Goal: Check status: Check status

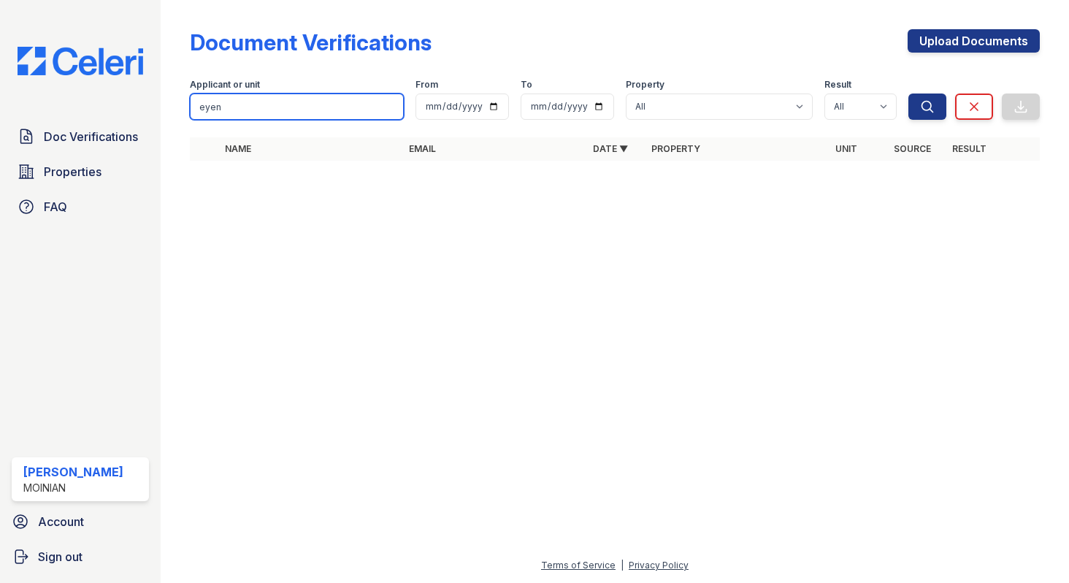
drag, startPoint x: 240, startPoint y: 111, endPoint x: 175, endPoint y: 98, distance: 67.0
click at [175, 98] on div "Document Verifications Upload Documents Filter Applicant or unit eyen From To P…" at bounding box center [615, 291] width 909 height 583
click at [909, 93] on button "Search" at bounding box center [928, 106] width 38 height 26
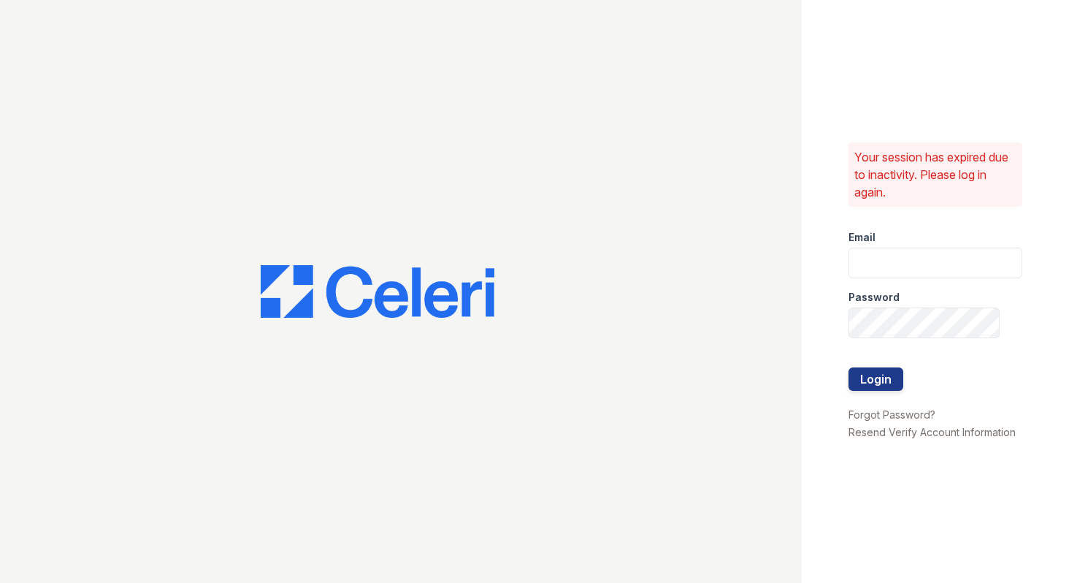
type input "shiv@auranewyork.com"
click at [873, 380] on button "Login" at bounding box center [876, 378] width 55 height 23
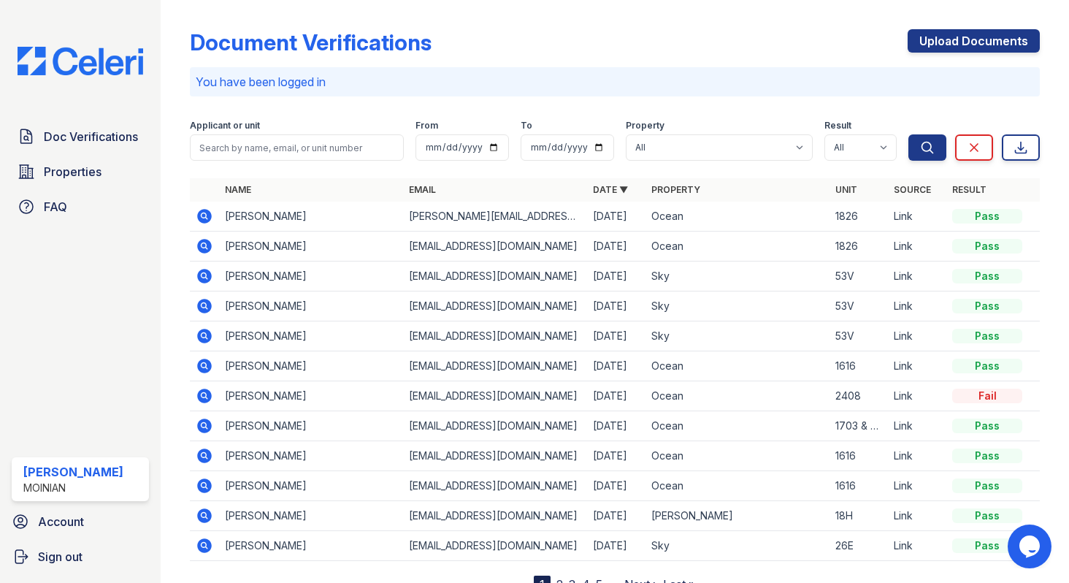
click at [206, 218] on icon at bounding box center [205, 216] width 18 height 18
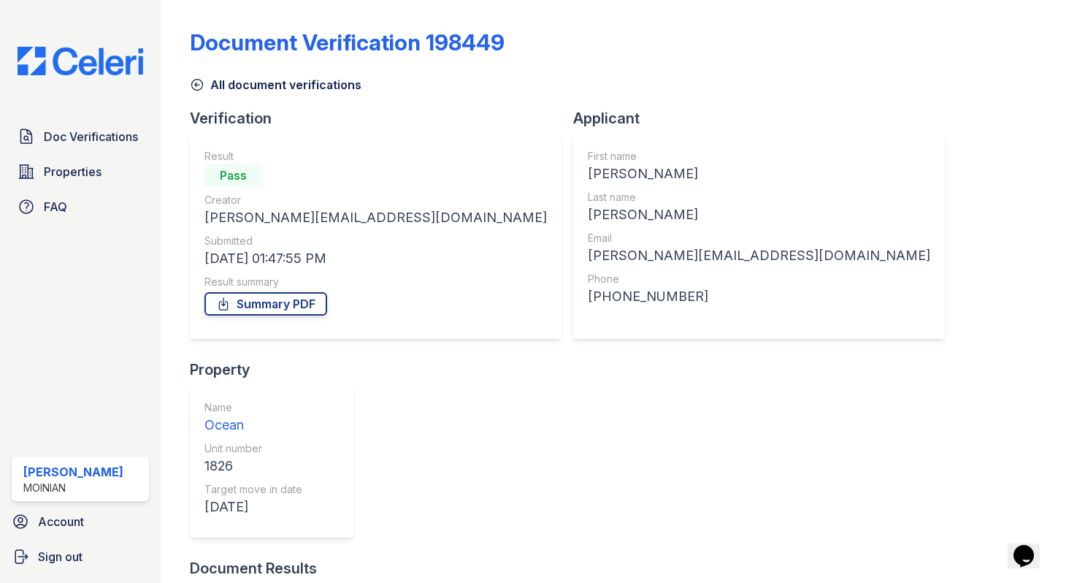
click at [195, 80] on icon at bounding box center [197, 84] width 15 height 15
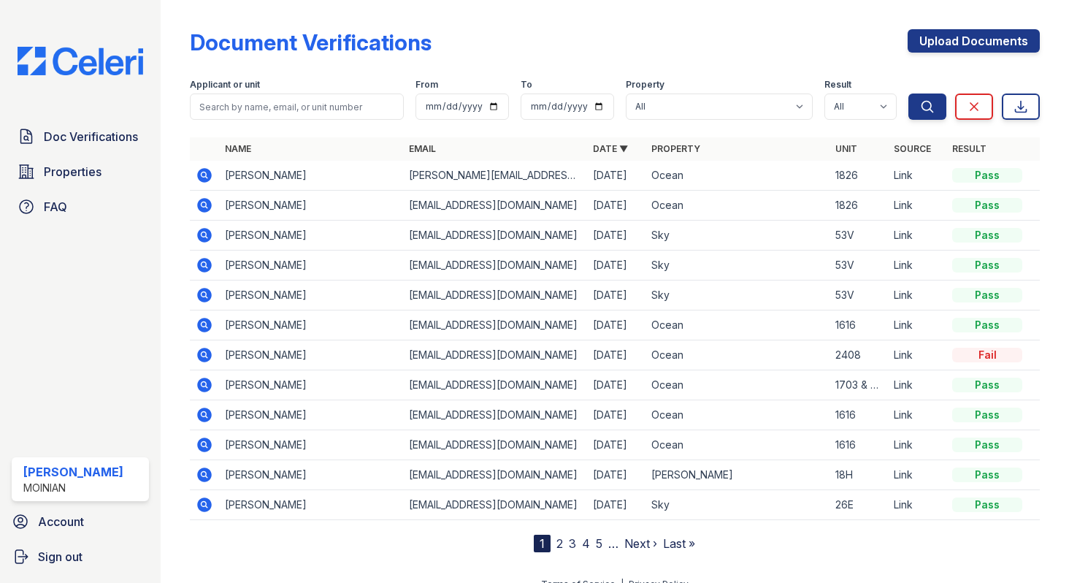
click at [201, 378] on icon at bounding box center [205, 385] width 18 height 18
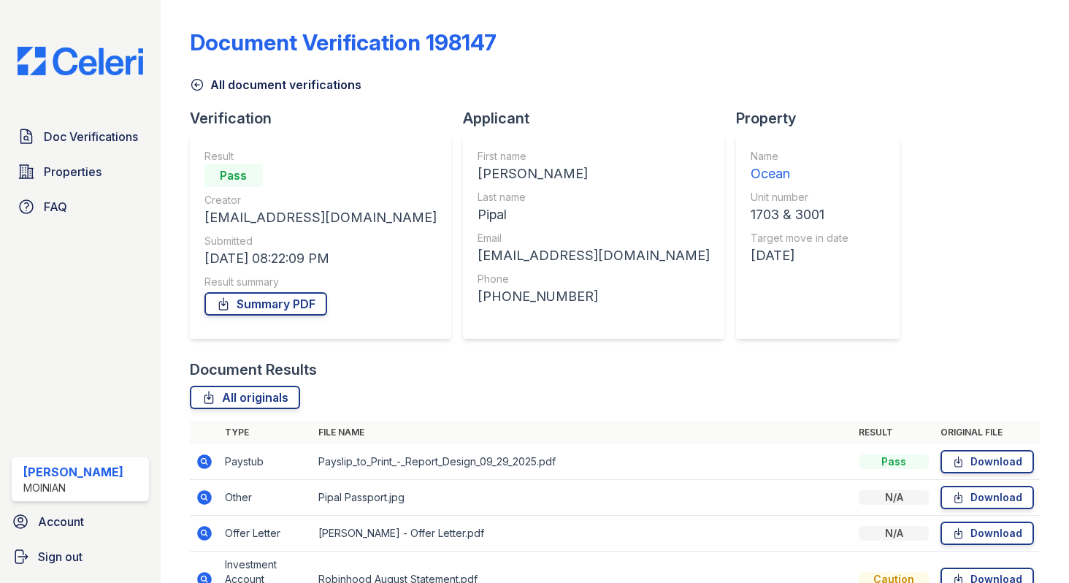
scroll to position [232, 0]
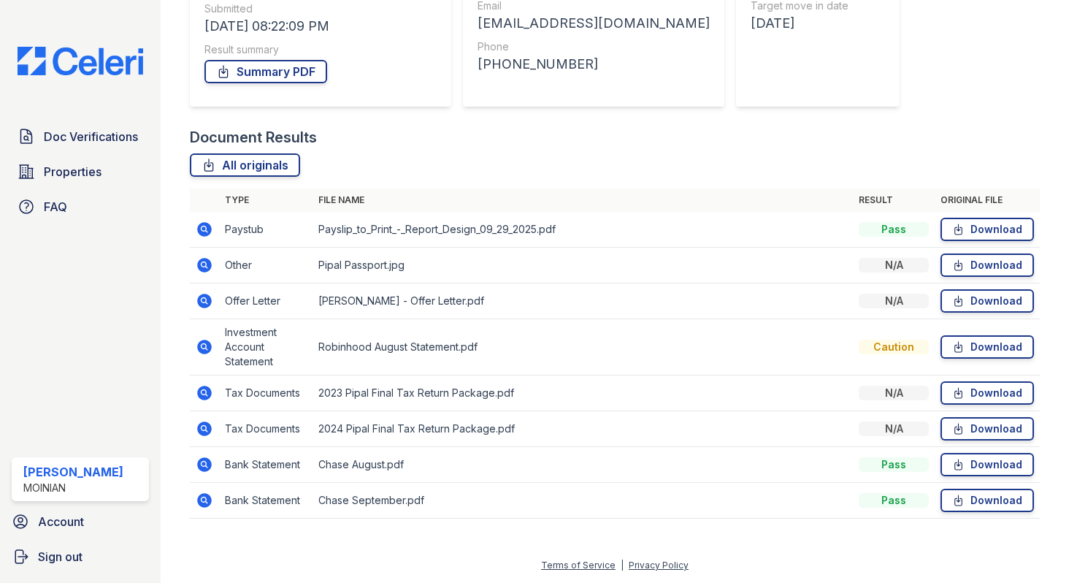
click at [201, 297] on icon at bounding box center [204, 301] width 15 height 15
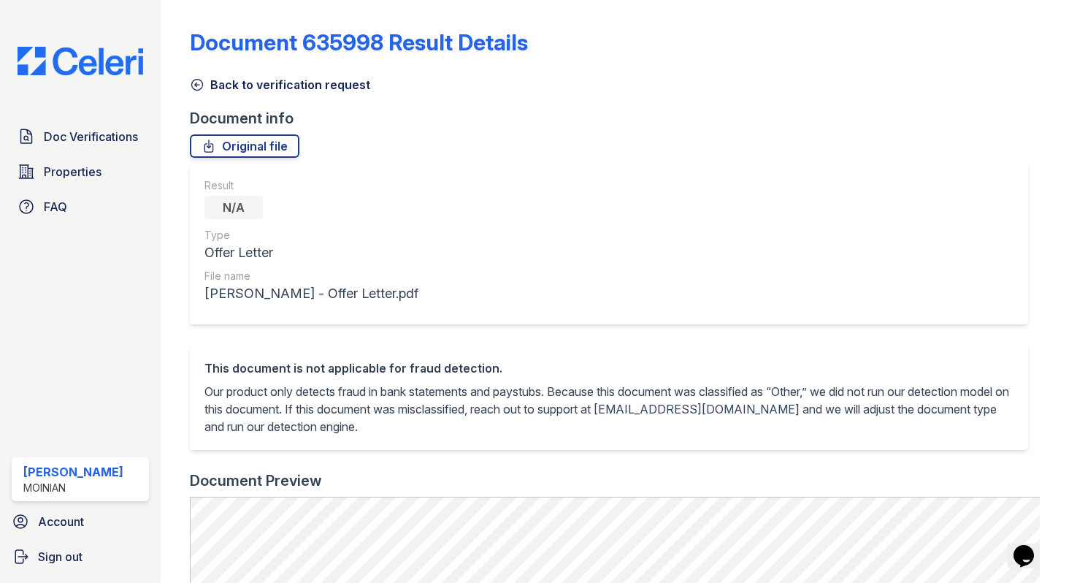
click at [199, 82] on icon at bounding box center [197, 84] width 15 height 15
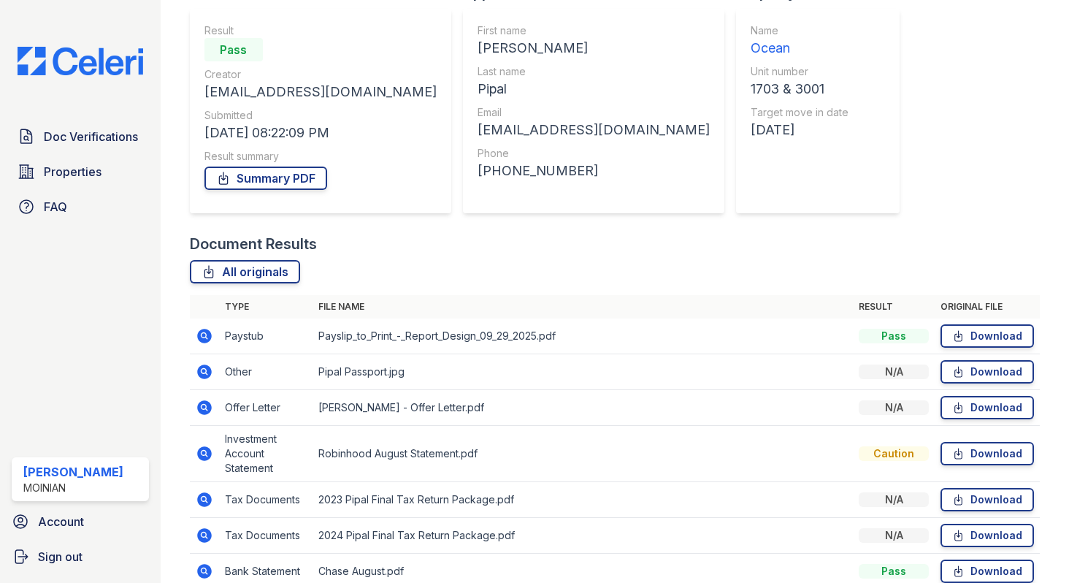
scroll to position [128, 0]
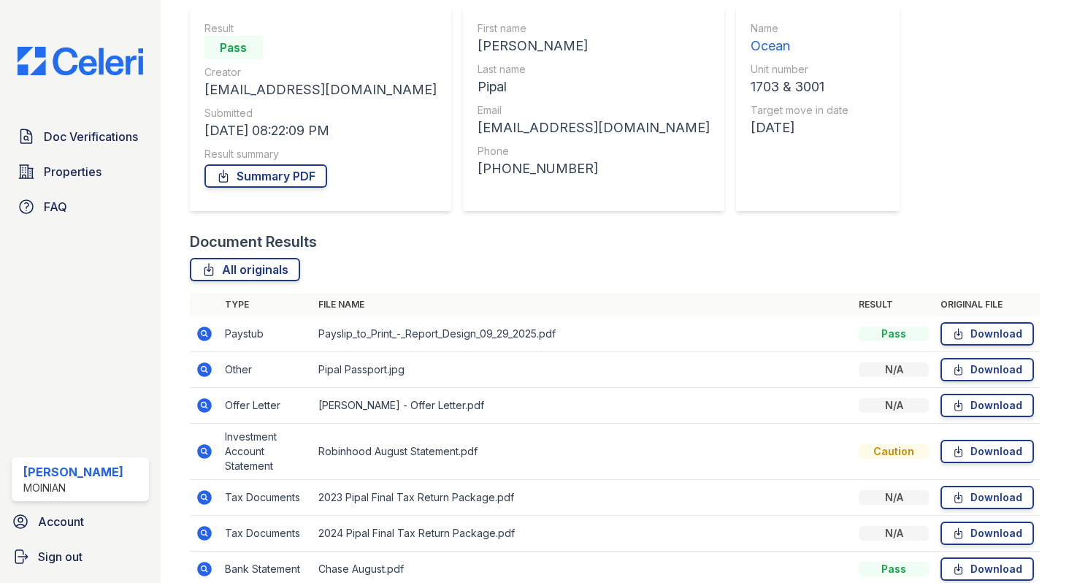
click at [208, 331] on icon at bounding box center [204, 333] width 15 height 15
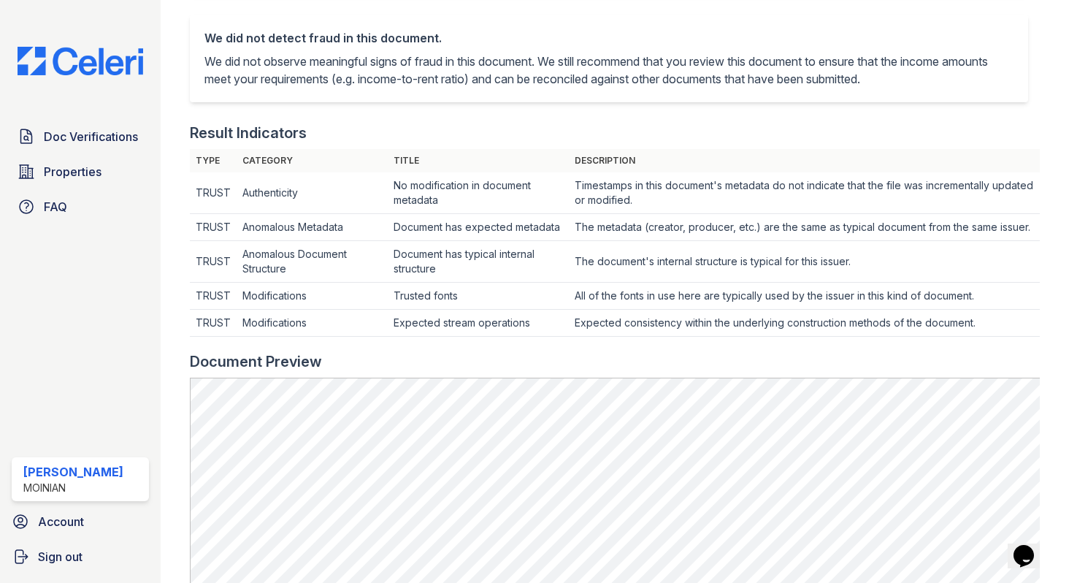
scroll to position [37, 0]
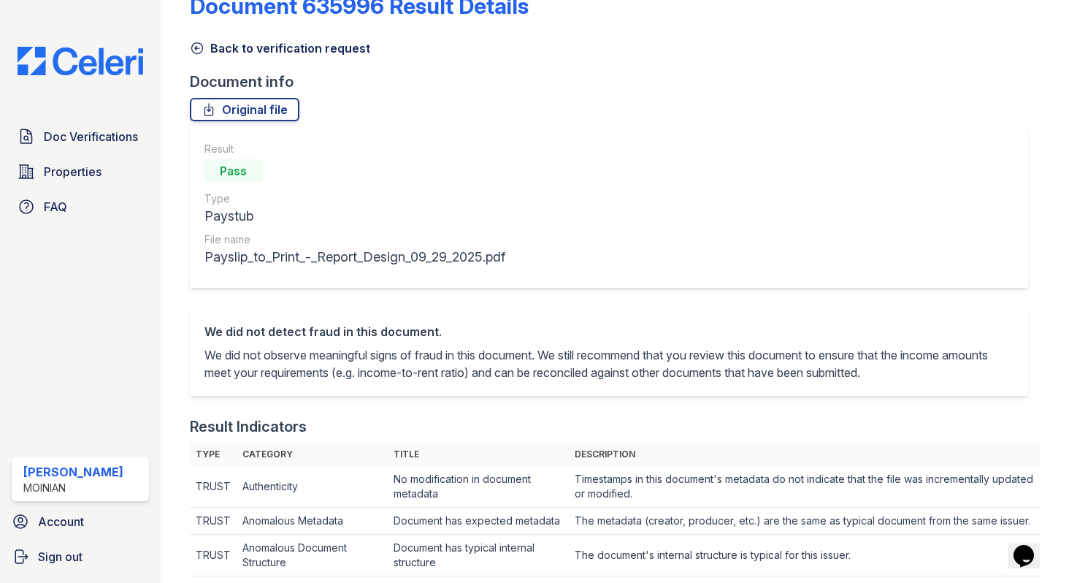
click at [204, 47] on link "Back to verification request" at bounding box center [280, 48] width 180 height 18
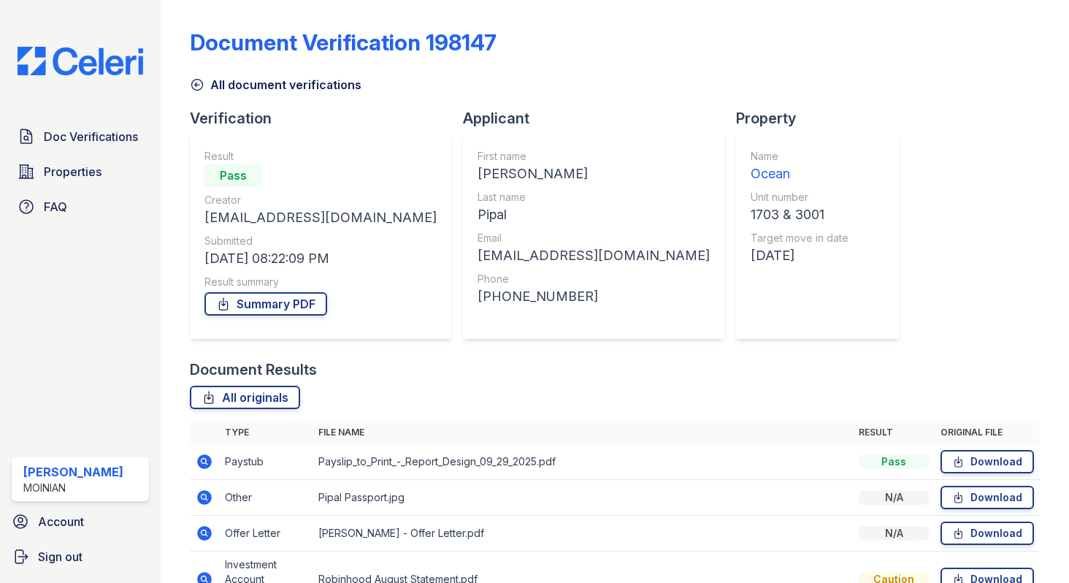
click at [201, 82] on icon at bounding box center [197, 84] width 15 height 15
